Goal: Find contact information: Find contact information

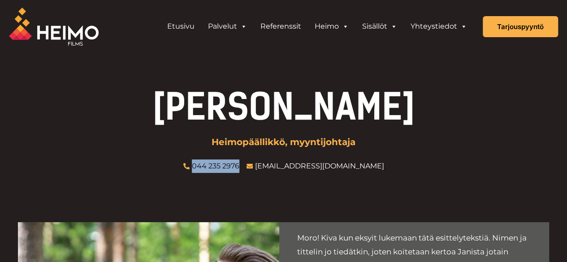
click at [239, 164] on span "044 235 2976" at bounding box center [215, 166] width 50 height 13
drag, startPoint x: 180, startPoint y: 143, endPoint x: 177, endPoint y: 113, distance: 29.7
click at [180, 143] on div "Jani Bieck Heimopäällikkö, myyntijohtaja 044 235 2976 jani@heimofilms.fi" at bounding box center [283, 131] width 531 height 84
copy link "044 235 2976"
drag, startPoint x: 221, startPoint y: 161, endPoint x: 268, endPoint y: 167, distance: 47.0
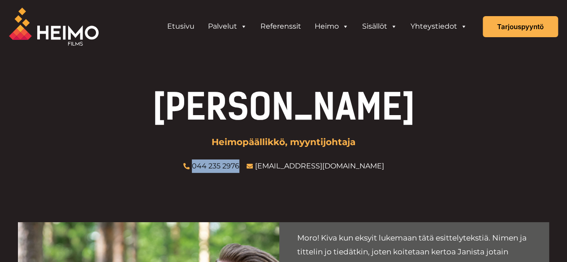
click at [239, 167] on span "044 235 2976" at bounding box center [215, 166] width 50 height 13
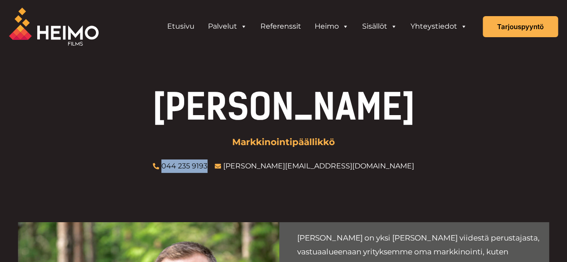
copy link "044 235 9193"
drag, startPoint x: 220, startPoint y: 160, endPoint x: 267, endPoint y: 168, distance: 47.7
click at [267, 168] on ul "044 235 9193 jesse@heimofilms.fi" at bounding box center [283, 166] width 268 height 13
click at [164, 133] on div "Jesse Eskelinen Markkinointipäällikkö 044 235 9193 jesse@heimofilms.fi" at bounding box center [283, 131] width 531 height 84
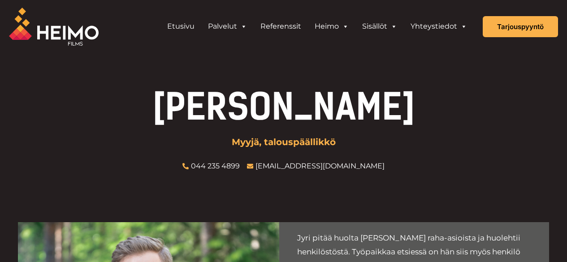
click at [226, 162] on link "044 235 4899" at bounding box center [215, 166] width 49 height 9
drag, startPoint x: 222, startPoint y: 149, endPoint x: 229, endPoint y: 164, distance: 16.2
click at [229, 164] on div "Jyri Lempinen Myyjä, talouspäällikkö 044 235 4899 jyri@heimofilms.fi" at bounding box center [283, 131] width 531 height 84
click at [221, 150] on div "Jyri Lempinen Myyjä, talouspäällikkö 044 235 4899 jyri@heimofilms.fi" at bounding box center [283, 131] width 531 height 84
copy link "044 235 4899"
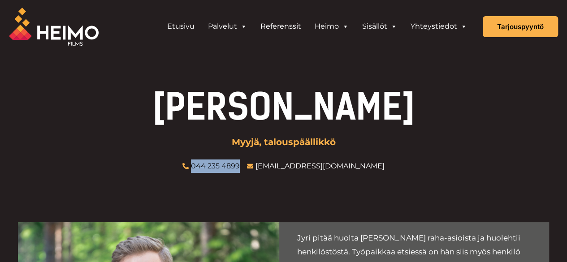
drag, startPoint x: 220, startPoint y: 156, endPoint x: 274, endPoint y: 162, distance: 54.1
click at [274, 162] on div "Jyri Lempinen Myyjä, talouspäällikkö 044 235 4899 jyri@heimofilms.fi" at bounding box center [283, 131] width 531 height 84
click at [175, 137] on div "Jyri Lempinen Myyjä, talouspäällikkö 044 235 4899 jyri@heimofilms.fi" at bounding box center [283, 131] width 531 height 84
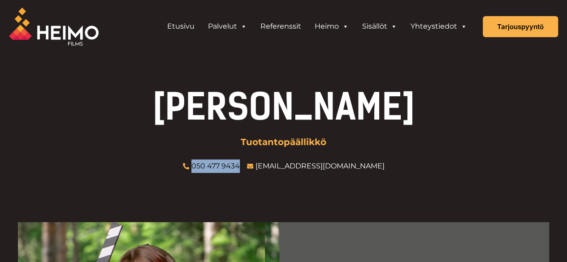
drag, startPoint x: 219, startPoint y: 154, endPoint x: 269, endPoint y: 163, distance: 50.6
click at [269, 163] on div "Seela Korpilähde Tuotantopäällikkö 050 477 9434 seela@heimofilms.fi" at bounding box center [283, 131] width 531 height 84
copy link "050 477 9434"
click at [168, 130] on div "Seela Korpilähde Tuotantopäällikkö 050 477 9434 seela@heimofilms.fi" at bounding box center [283, 131] width 531 height 84
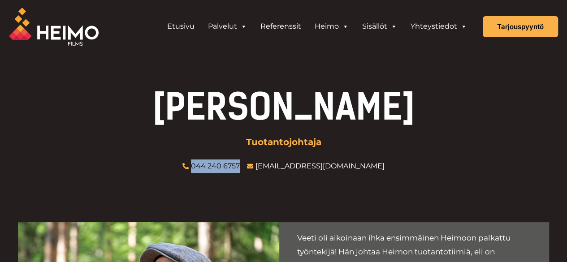
copy link "044 240 6757"
drag, startPoint x: 220, startPoint y: 155, endPoint x: 268, endPoint y: 168, distance: 48.9
click at [268, 168] on div "[PERSON_NAME] Tuotantojohtaja 044 240 6757 [EMAIL_ADDRESS][DOMAIN_NAME]" at bounding box center [283, 131] width 531 height 84
drag, startPoint x: 136, startPoint y: 150, endPoint x: 126, endPoint y: 52, distance: 98.6
click at [135, 149] on div "[PERSON_NAME] Tuotantojohtaja 044 240 6757 [EMAIL_ADDRESS][DOMAIN_NAME]" at bounding box center [283, 131] width 531 height 84
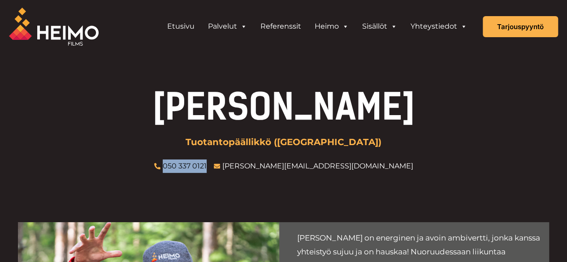
drag, startPoint x: 212, startPoint y: 157, endPoint x: 263, endPoint y: 163, distance: 51.4
click at [263, 163] on div "[PERSON_NAME] Tuotantopäällikkö ([GEOGRAPHIC_DATA]) 050 337 0121 [PERSON_NAME][…" at bounding box center [283, 131] width 531 height 84
copy link "050 337 0121"
